Goal: Transaction & Acquisition: Purchase product/service

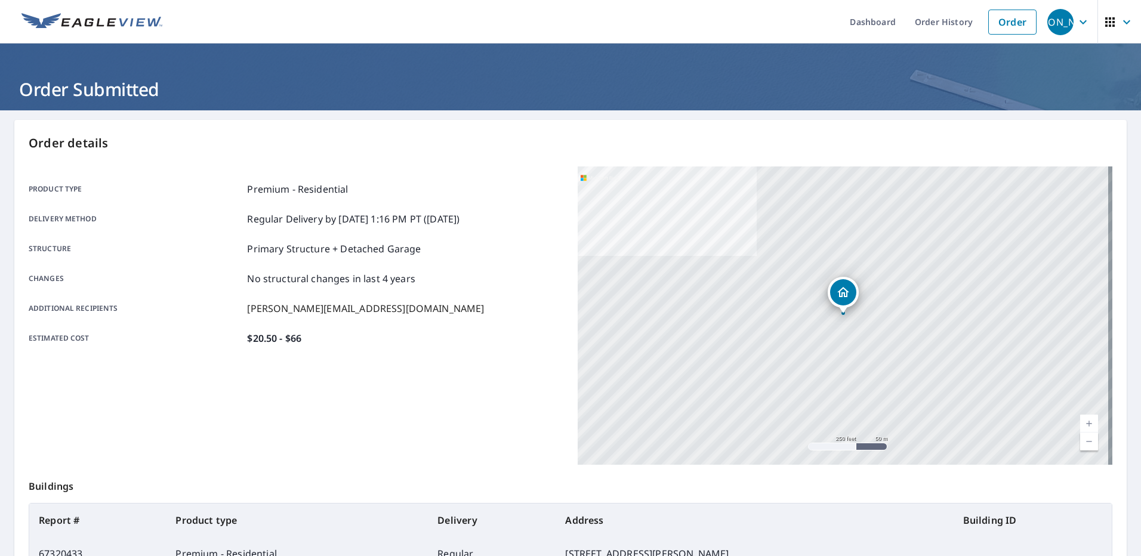
scroll to position [115, 0]
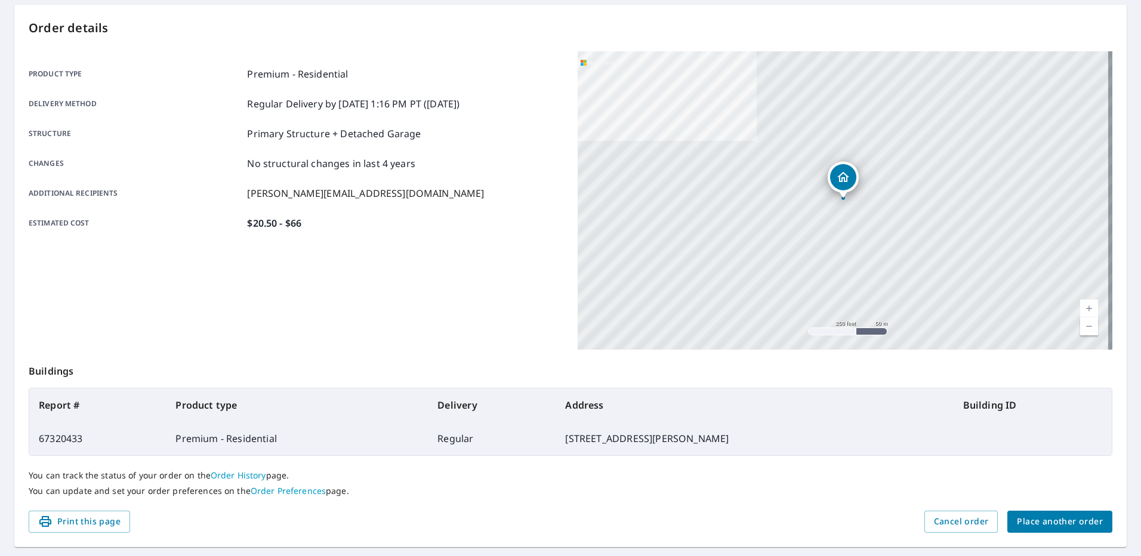
click at [1046, 527] on span "Place another order" at bounding box center [1060, 521] width 86 height 15
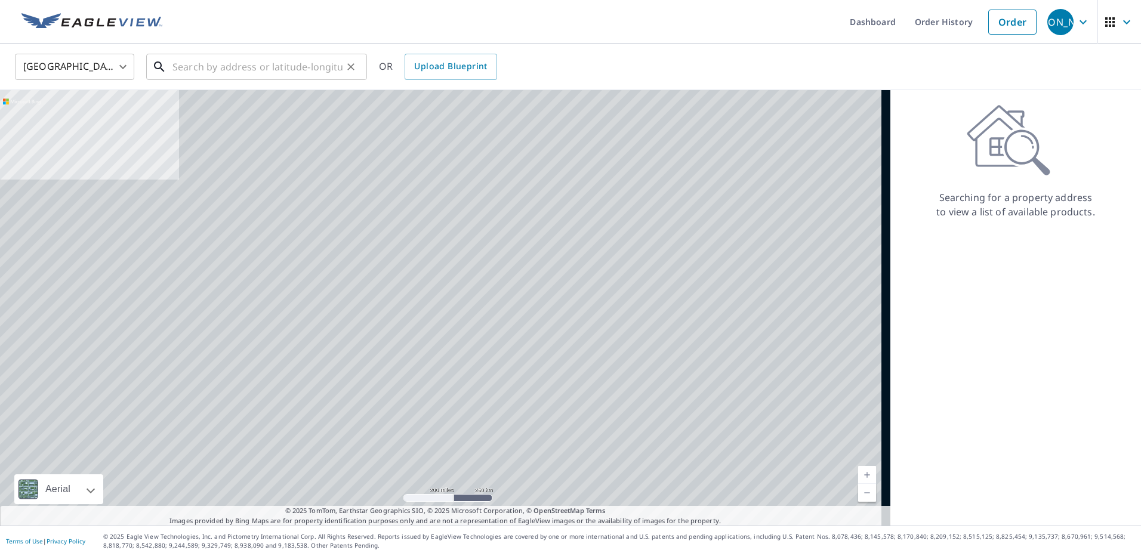
click at [252, 69] on input "text" at bounding box center [257, 66] width 170 height 33
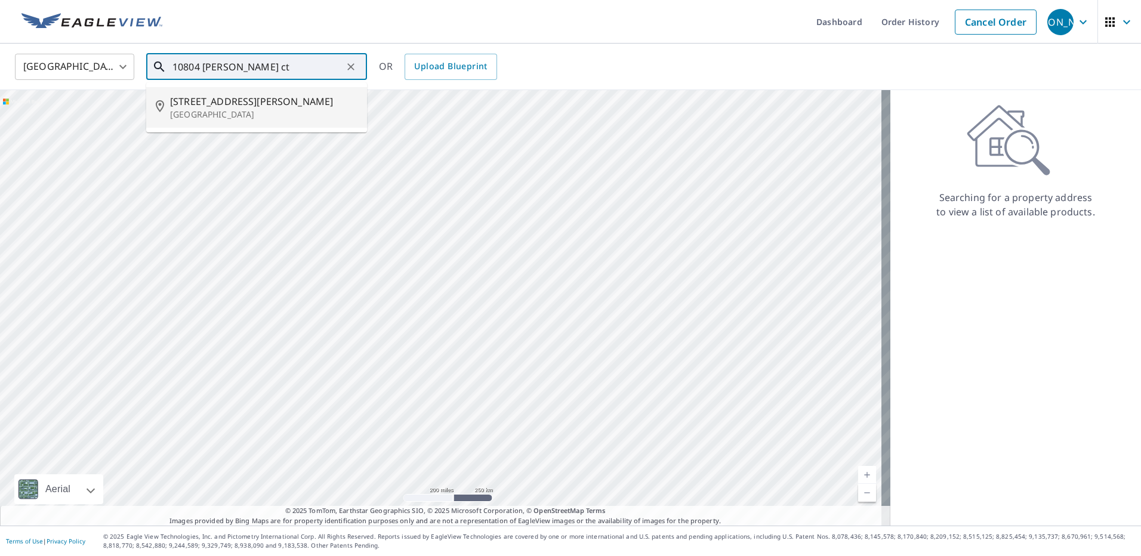
click at [234, 113] on p "[GEOGRAPHIC_DATA]" at bounding box center [263, 115] width 187 height 12
type input "[STREET_ADDRESS][PERSON_NAME]"
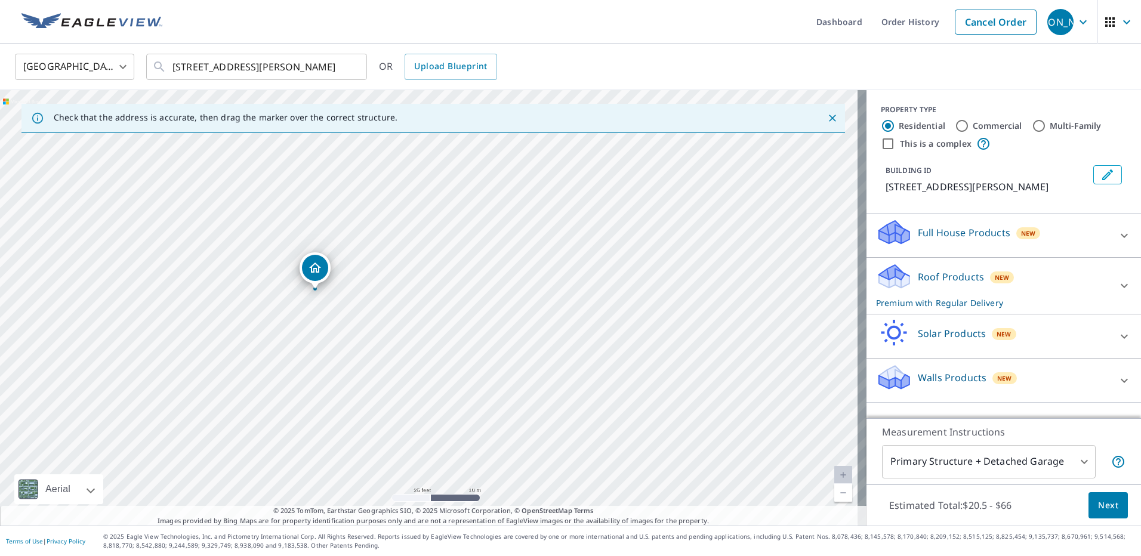
click at [402, 326] on div "[STREET_ADDRESS][PERSON_NAME]" at bounding box center [433, 308] width 866 height 436
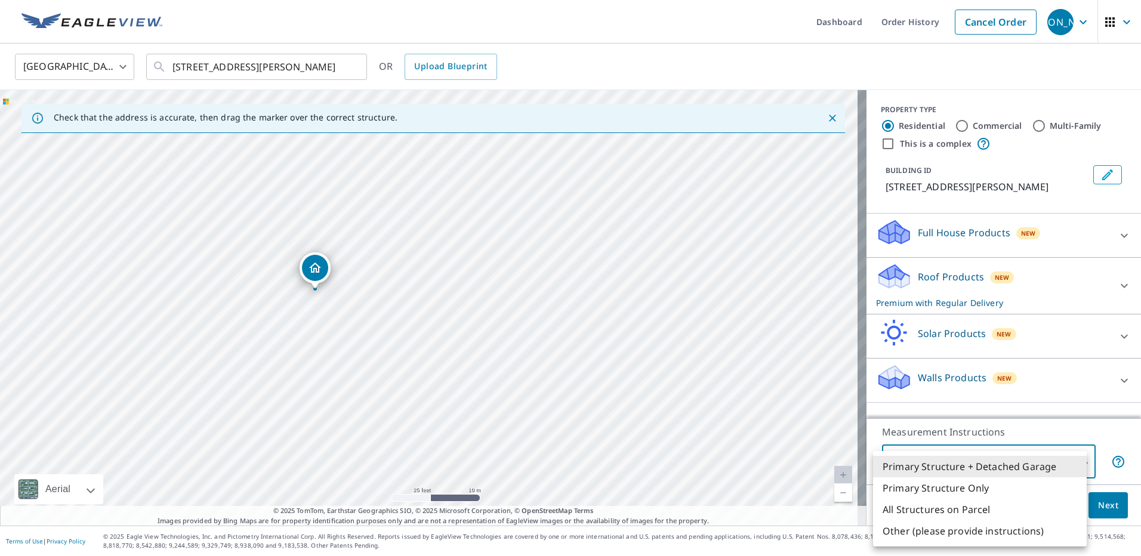
click at [1076, 464] on body "[PERSON_NAME] [PERSON_NAME] Dashboard Order History Cancel Order JO [GEOGRAPHIC…" at bounding box center [570, 278] width 1141 height 556
click at [1054, 465] on li "Primary Structure + Detached Garage" at bounding box center [980, 466] width 214 height 21
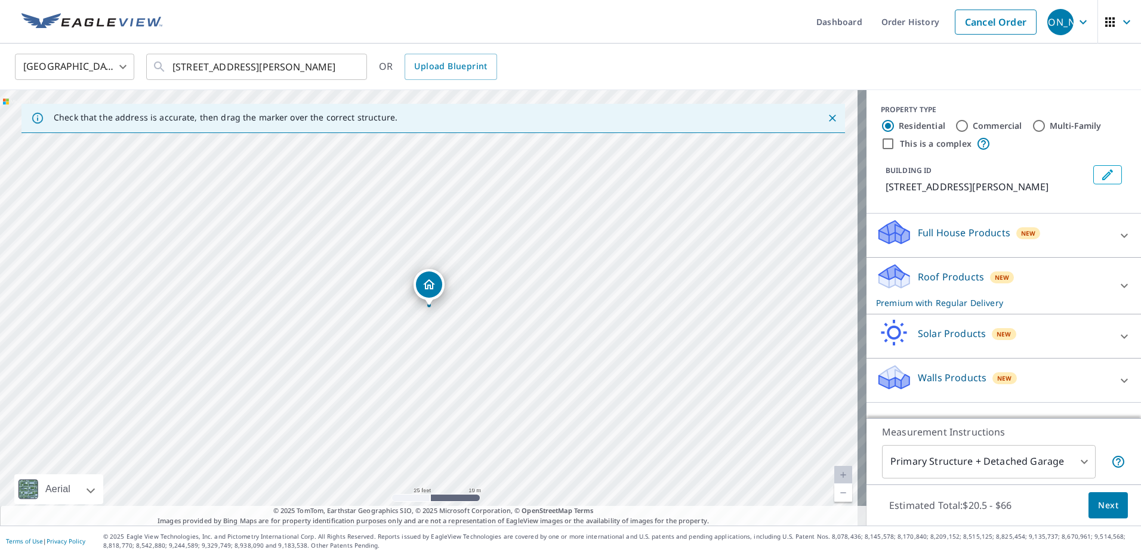
click at [1108, 507] on span "Next" at bounding box center [1108, 505] width 20 height 15
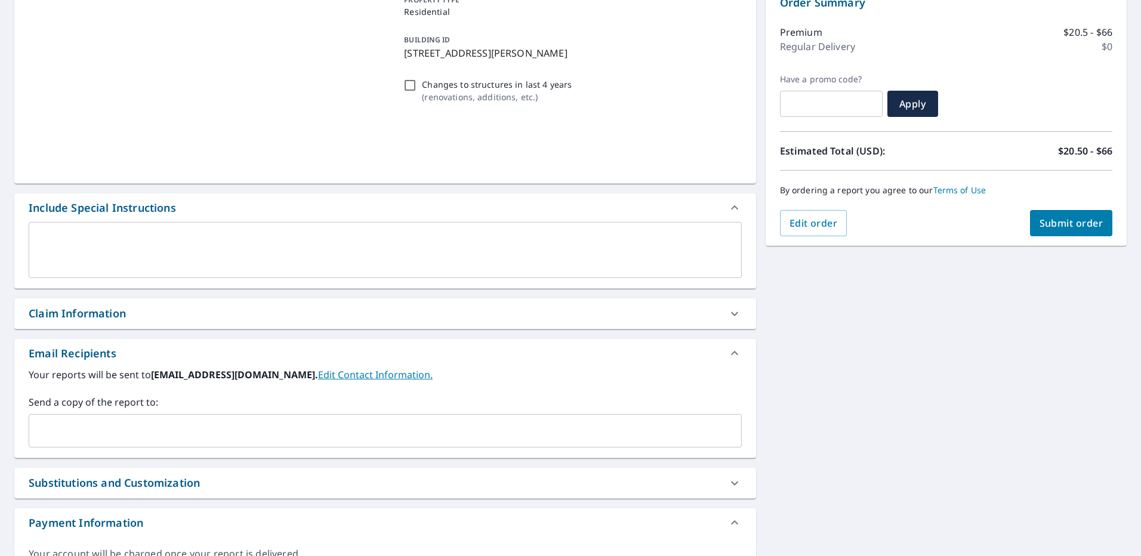
scroll to position [203, 0]
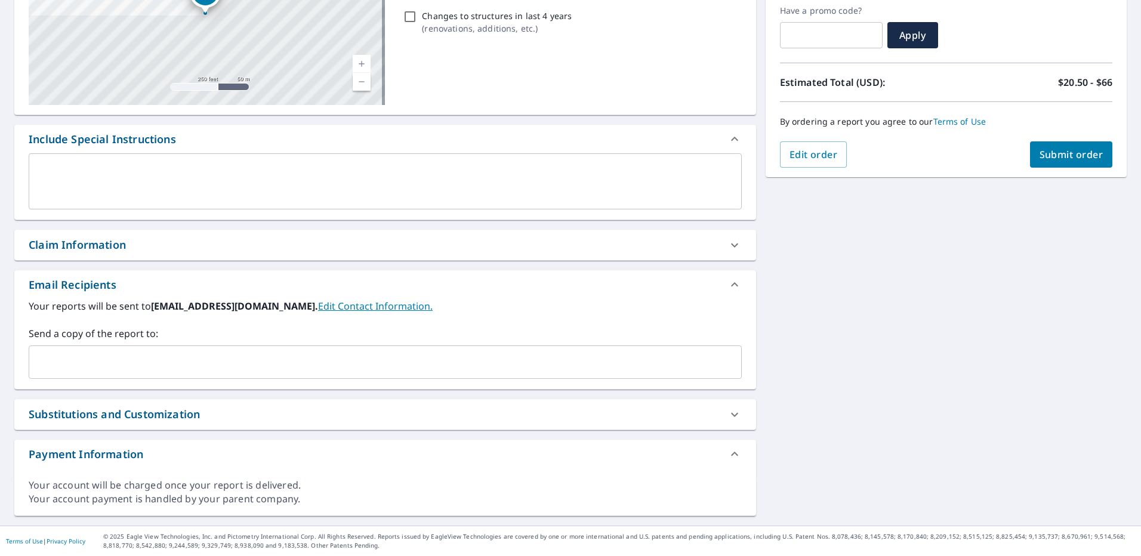
click at [164, 348] on div "​" at bounding box center [385, 362] width 713 height 33
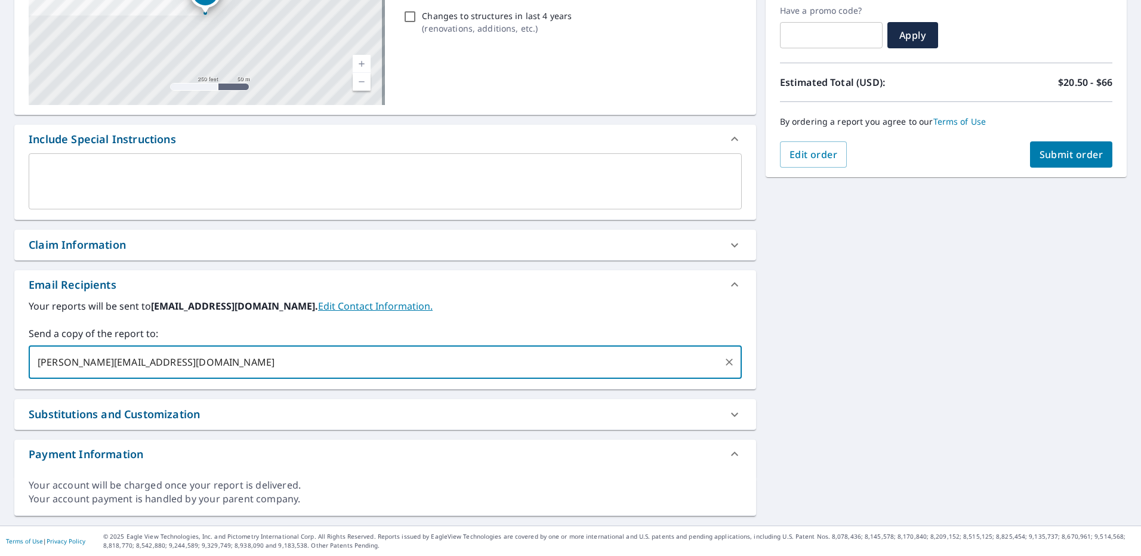
type input "[PERSON_NAME][EMAIL_ADDRESS][DOMAIN_NAME]"
click at [1062, 163] on button "Submit order" at bounding box center [1071, 154] width 83 height 26
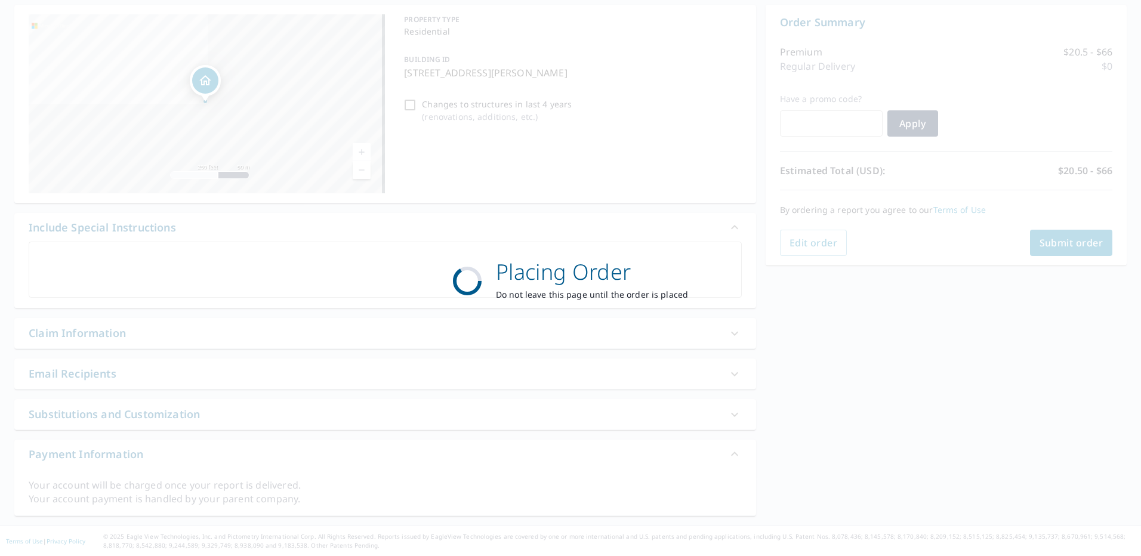
scroll to position [115, 0]
